Goal: Find specific page/section

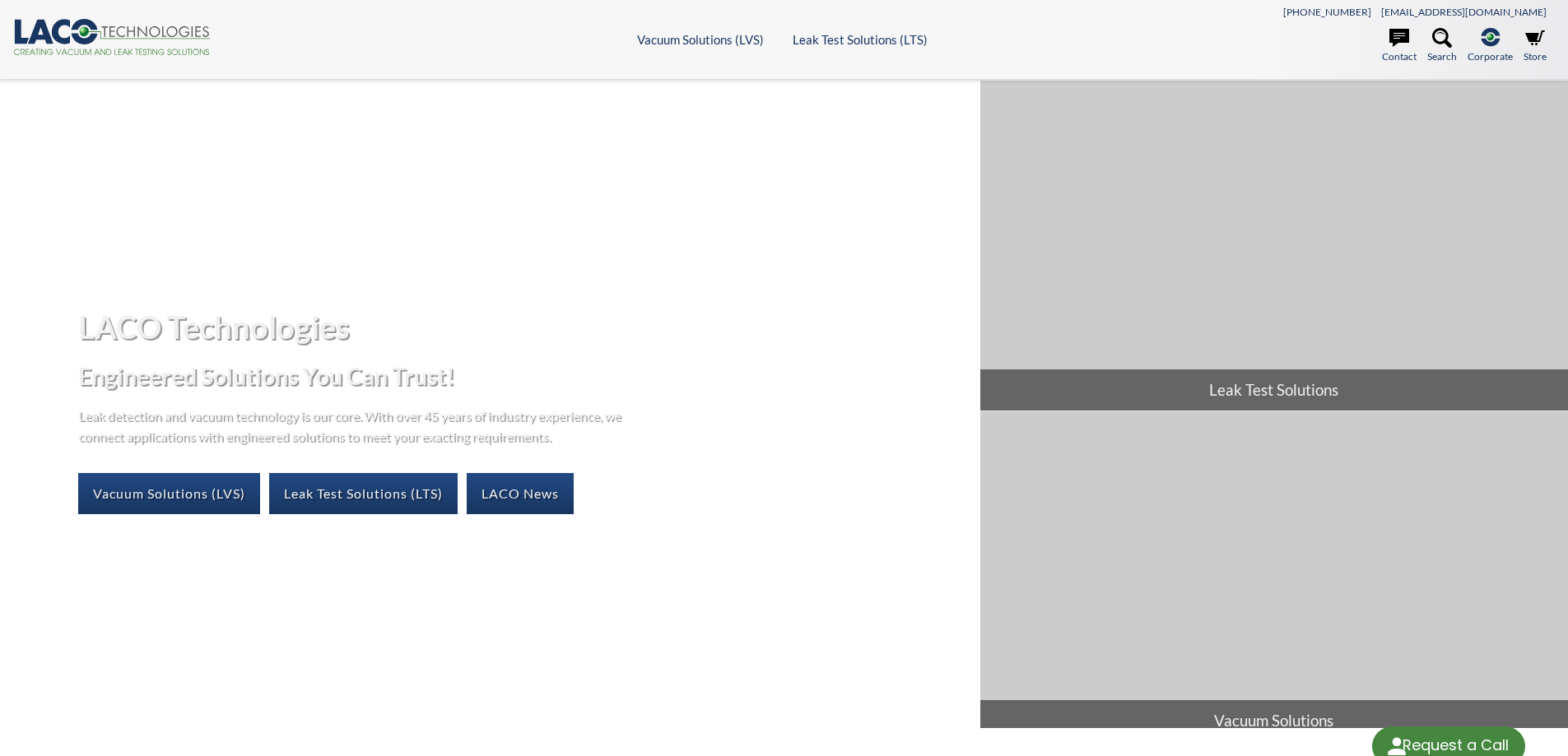
select select "Language Translate Widget"
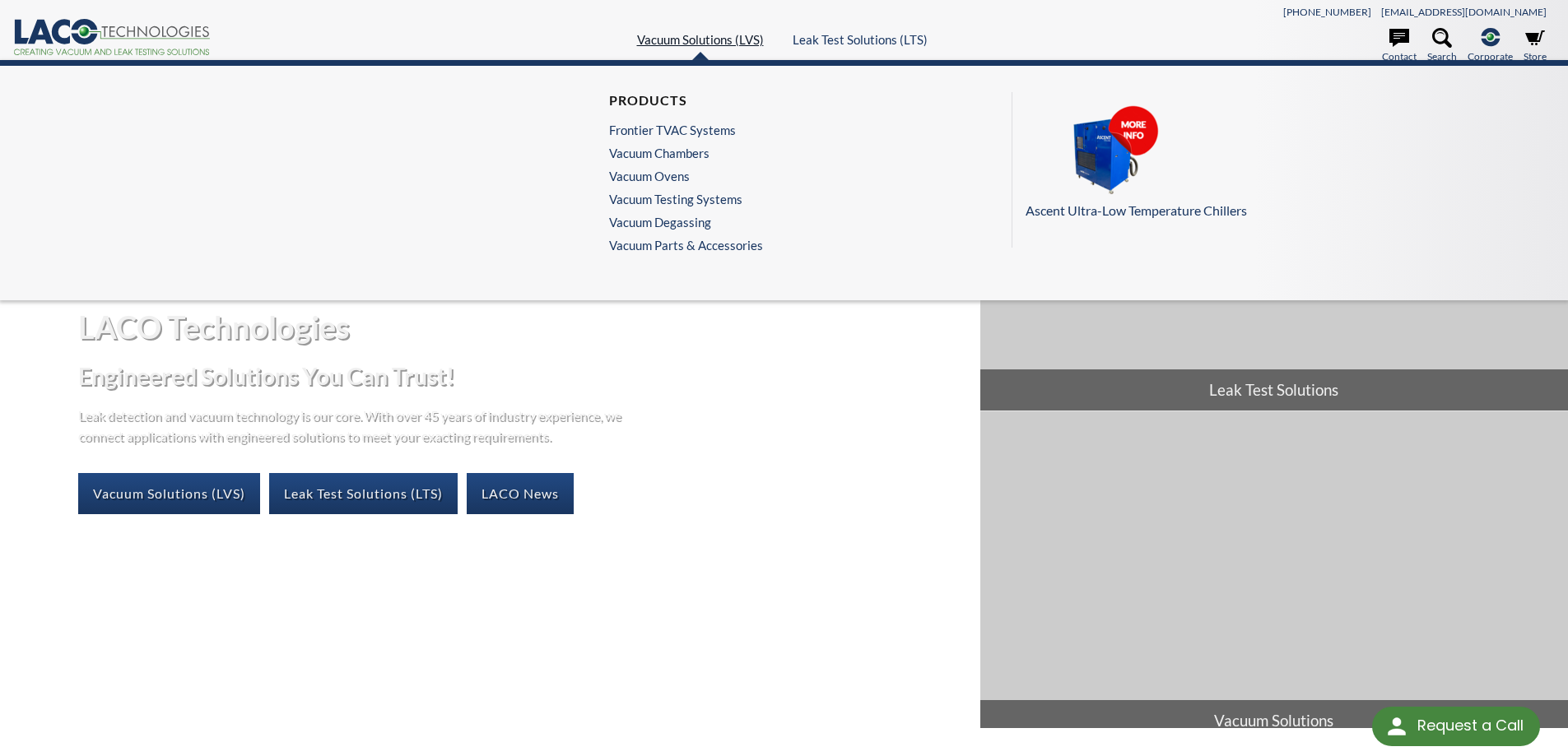
click at [683, 36] on link "Vacuum Solutions (LVS)" at bounding box center [701, 39] width 127 height 15
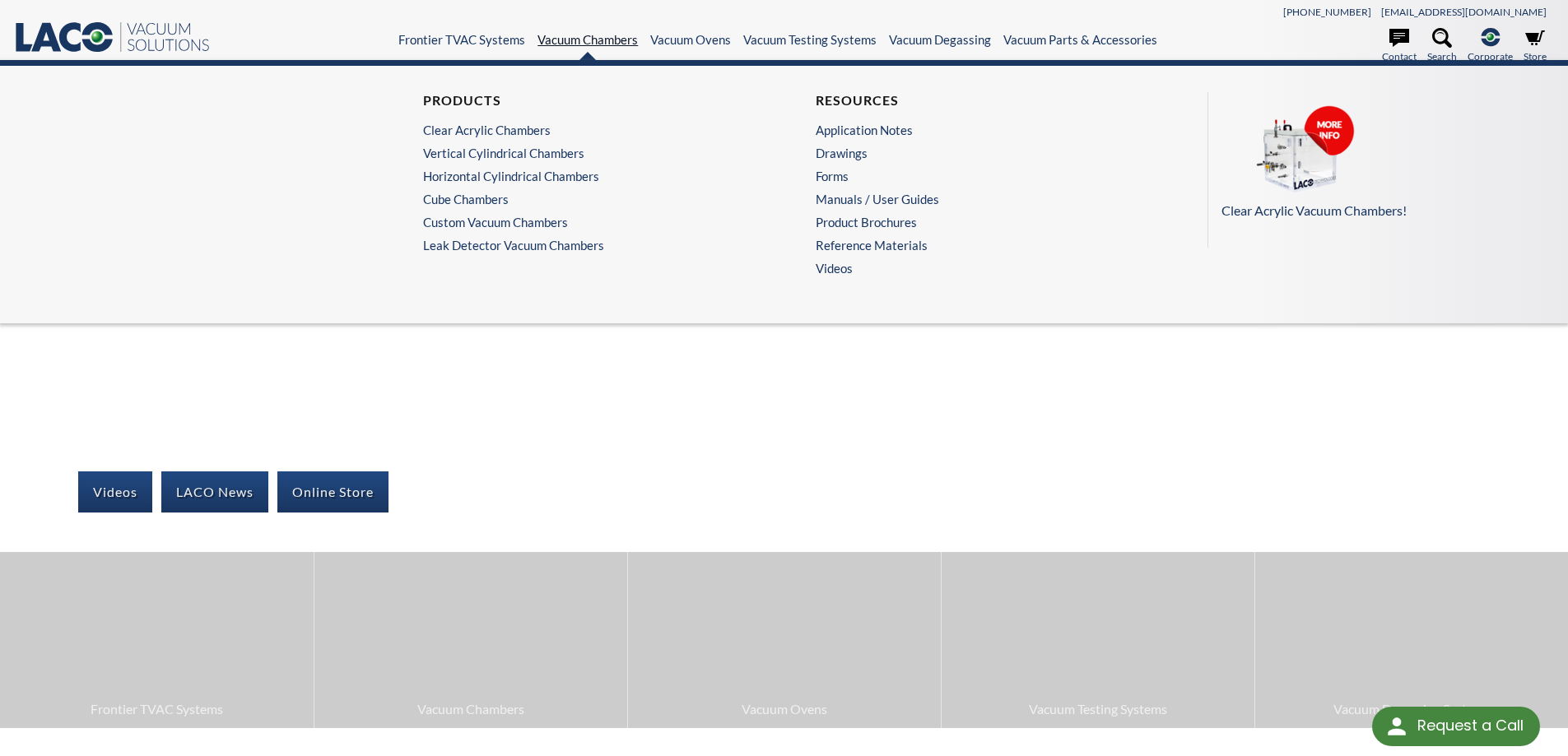
click at [590, 41] on link "Vacuum Chambers" at bounding box center [587, 39] width 100 height 15
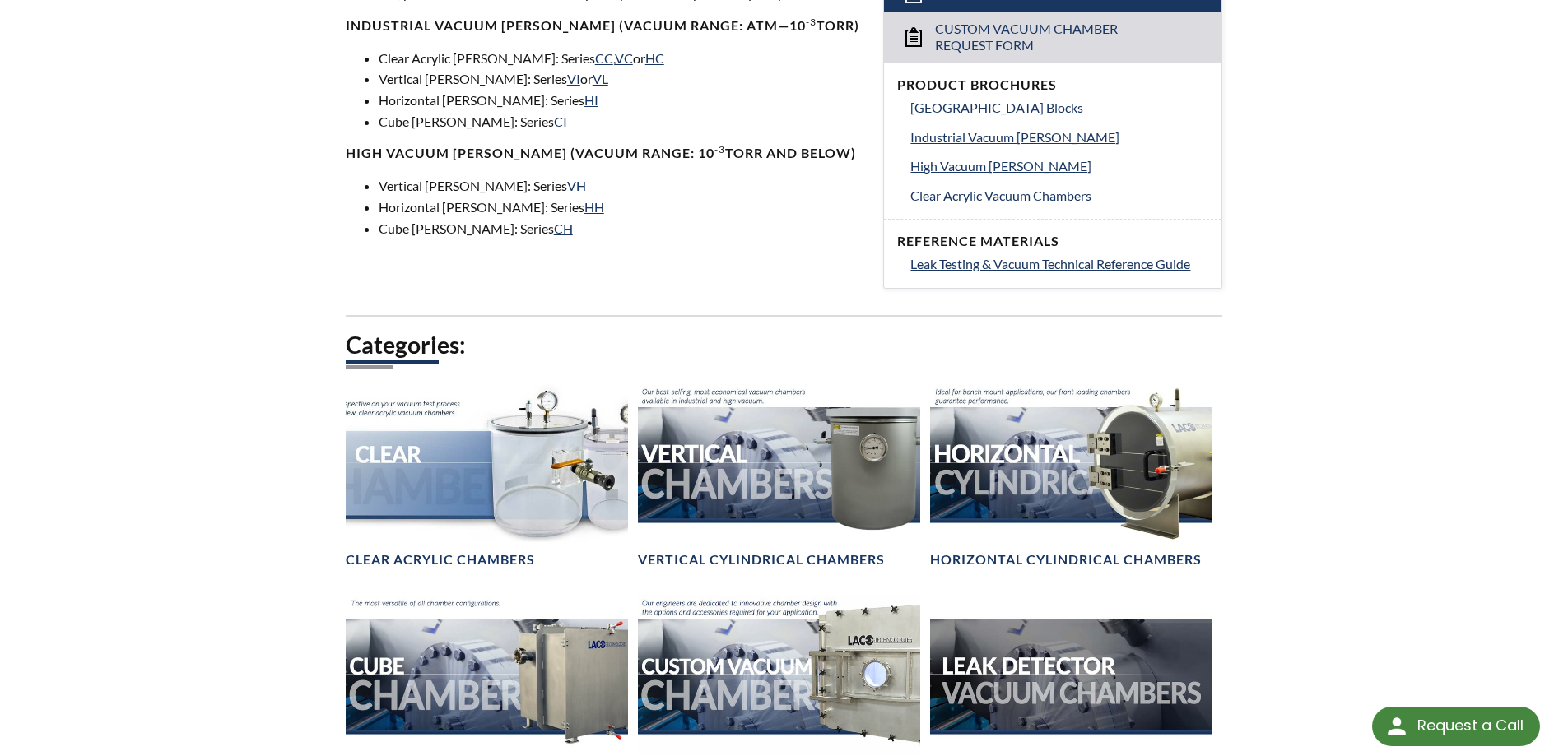
scroll to position [768, 0]
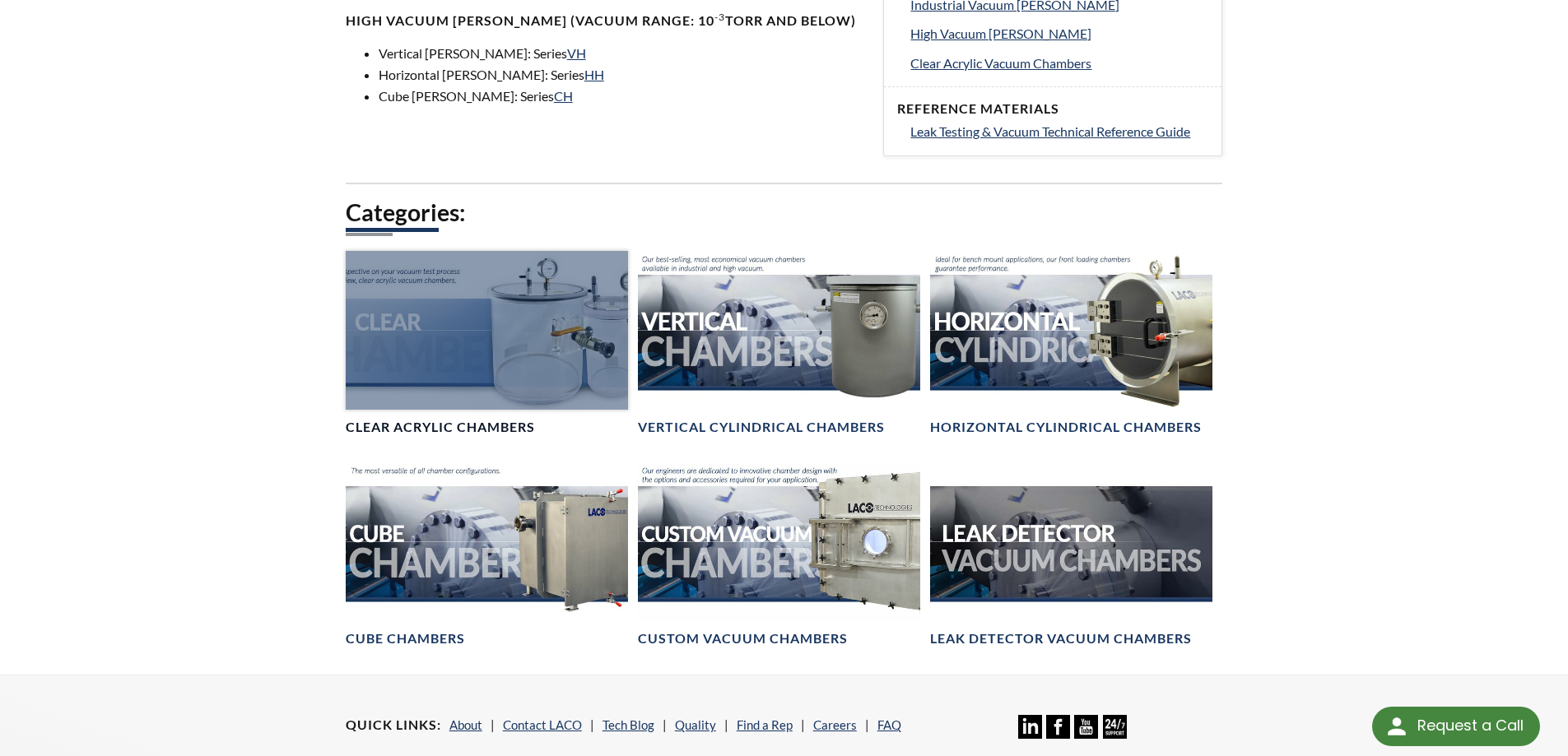
click at [592, 357] on div at bounding box center [487, 330] width 282 height 159
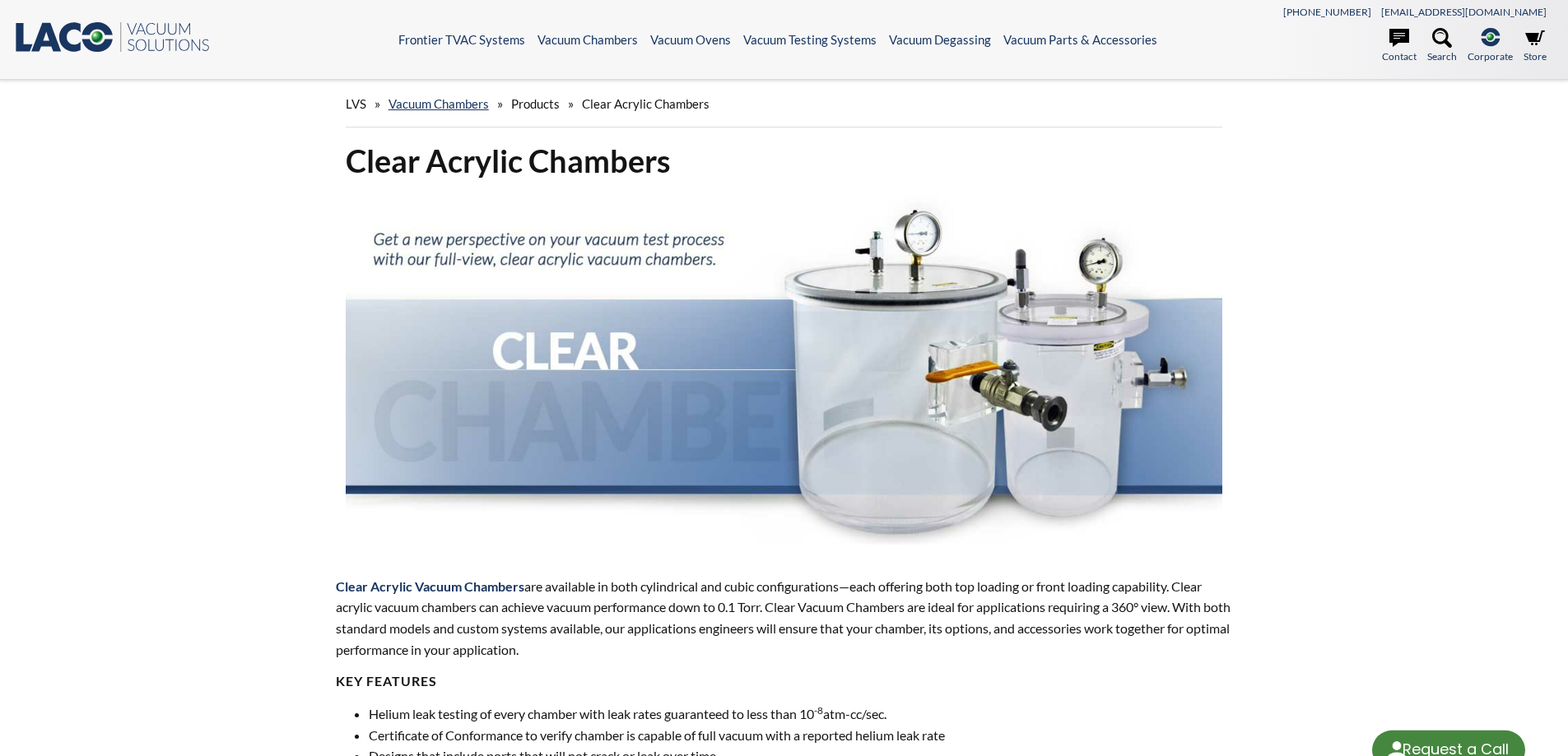
select select "Language Translate Widget"
click at [1533, 45] on icon at bounding box center [1535, 38] width 20 height 15
